Goal: Share content: Share content

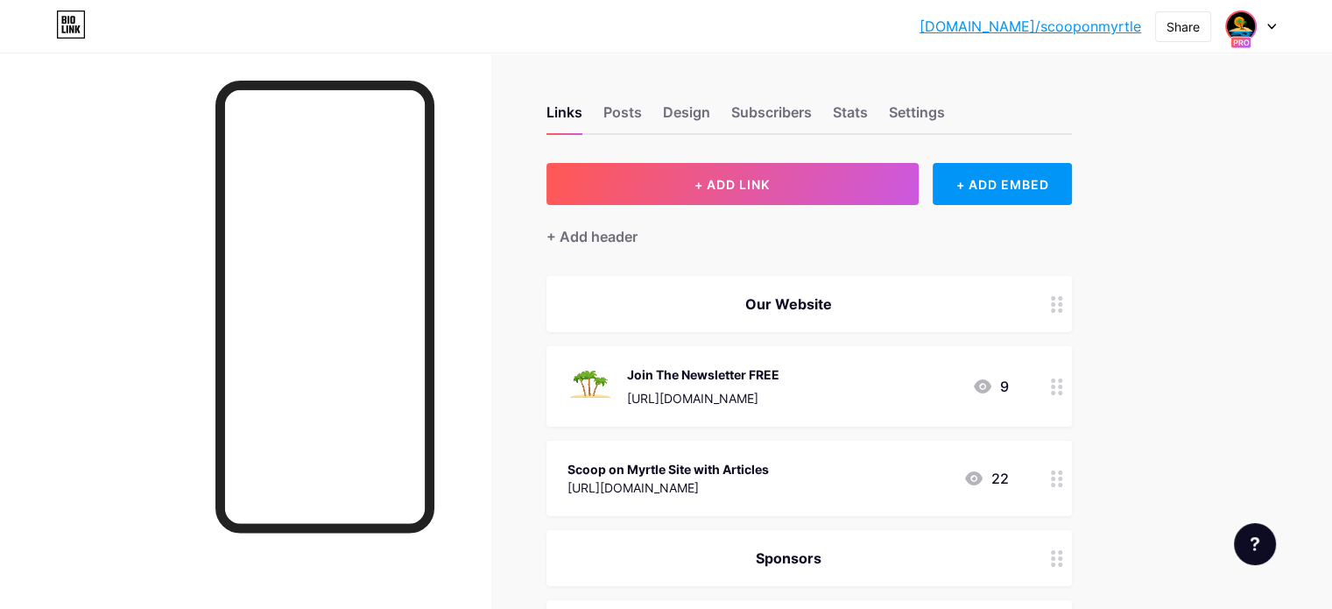
click at [1245, 13] on img at bounding box center [1241, 26] width 28 height 28
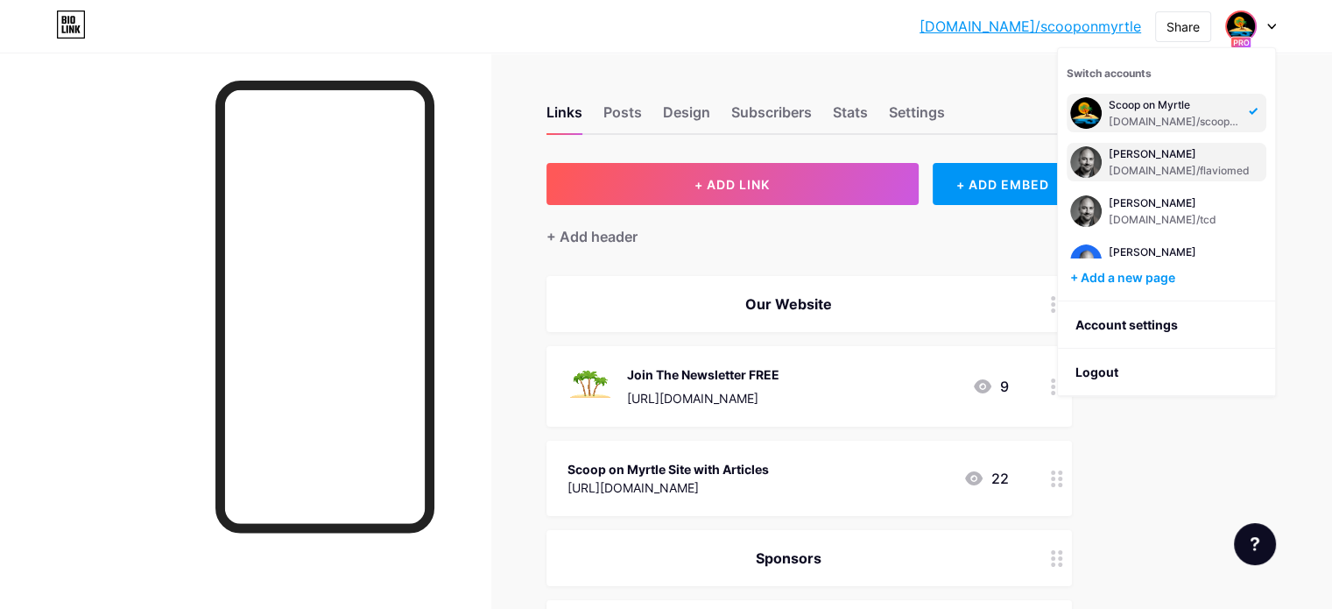
click at [1156, 157] on div "[PERSON_NAME]" at bounding box center [1179, 154] width 141 height 14
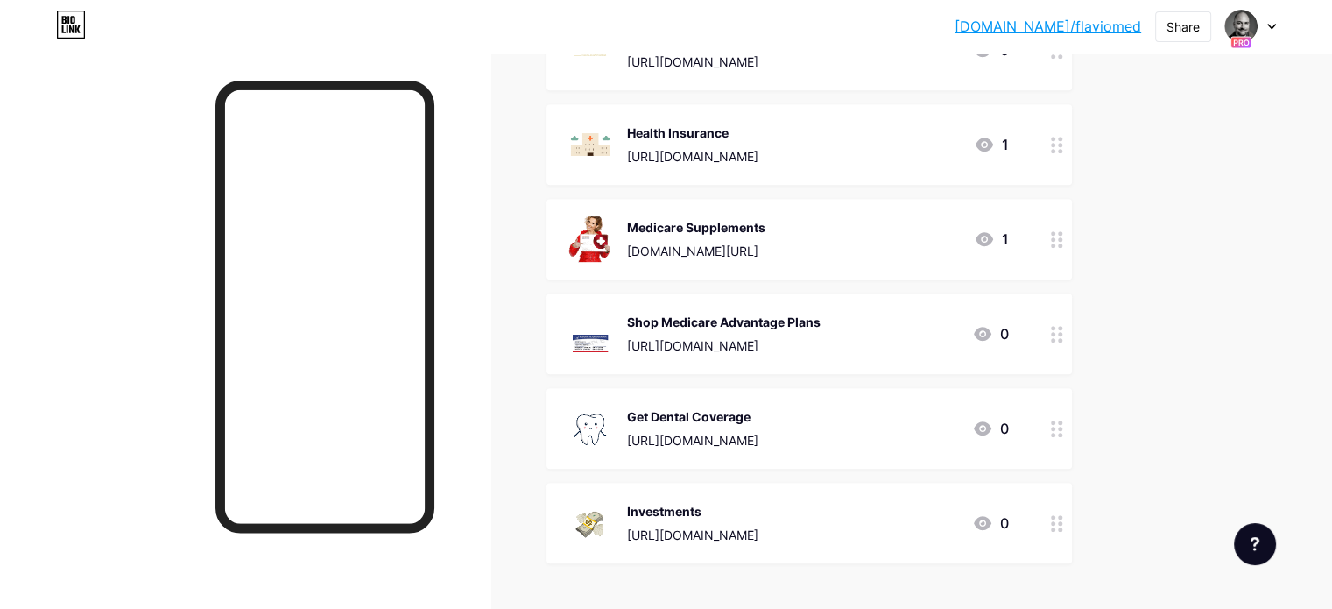
scroll to position [786, 0]
click at [1180, 22] on div "Share" at bounding box center [1182, 27] width 33 height 18
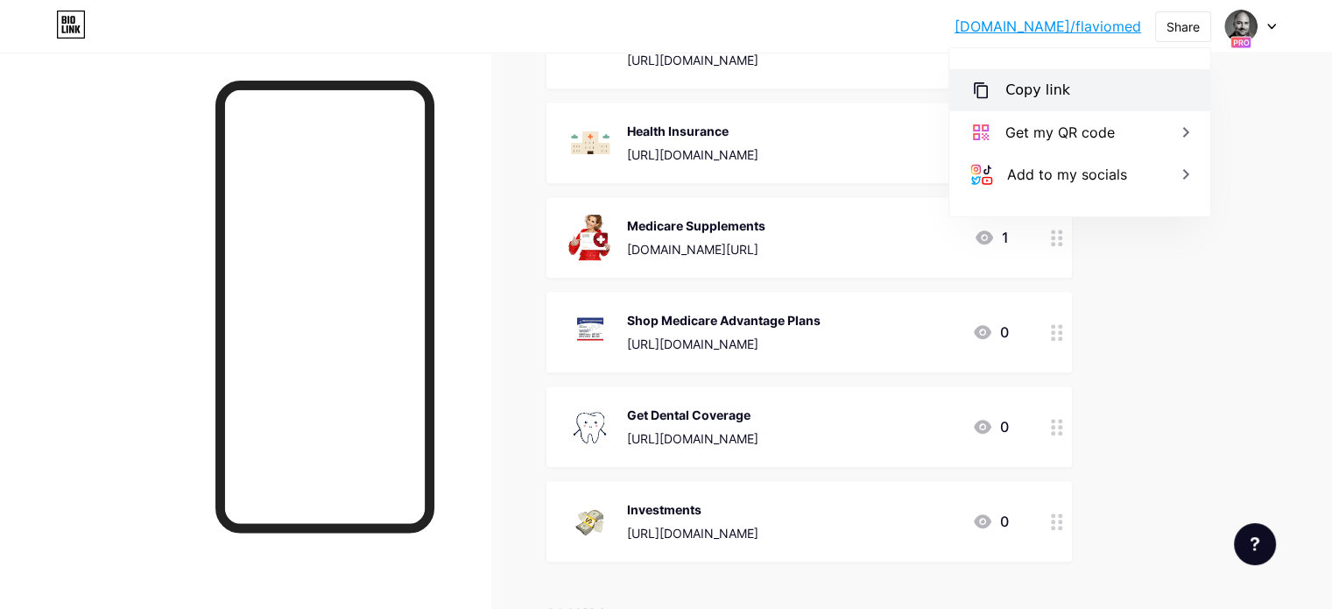
click at [1046, 94] on div "Copy link" at bounding box center [1037, 90] width 65 height 21
